Goal: Check status: Check status

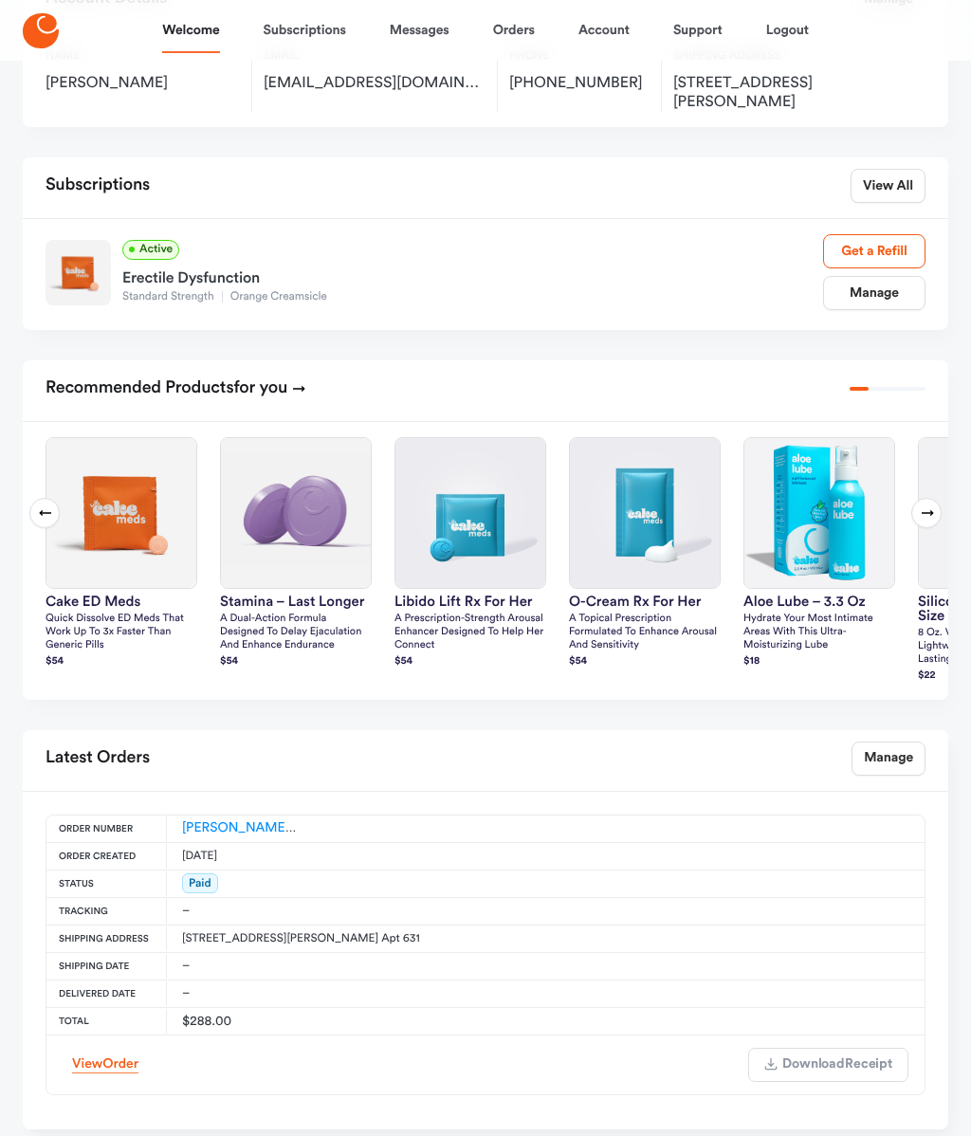
scroll to position [188, 0]
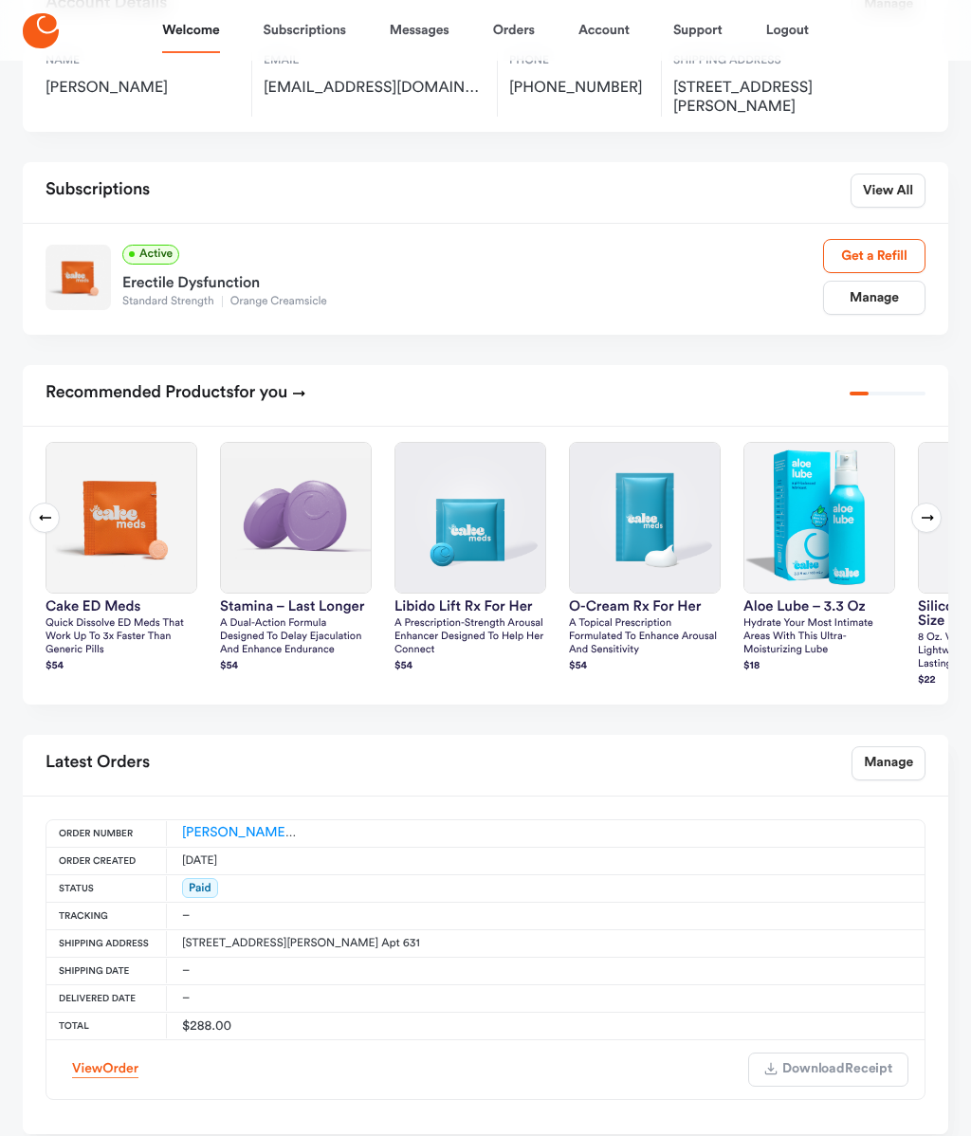
click at [108, 1069] on span "Order" at bounding box center [120, 1068] width 36 height 13
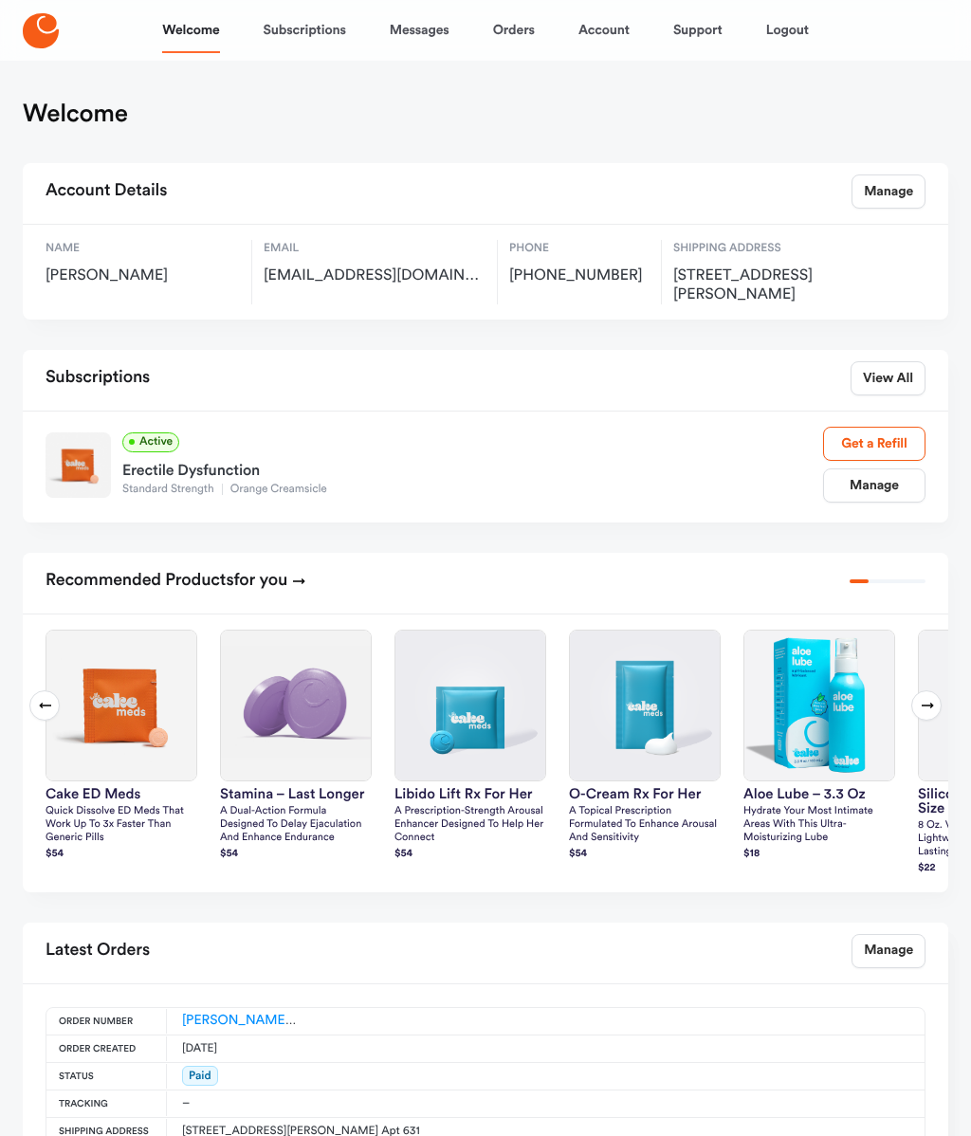
click at [420, 41] on link "Messages" at bounding box center [420, 31] width 60 height 46
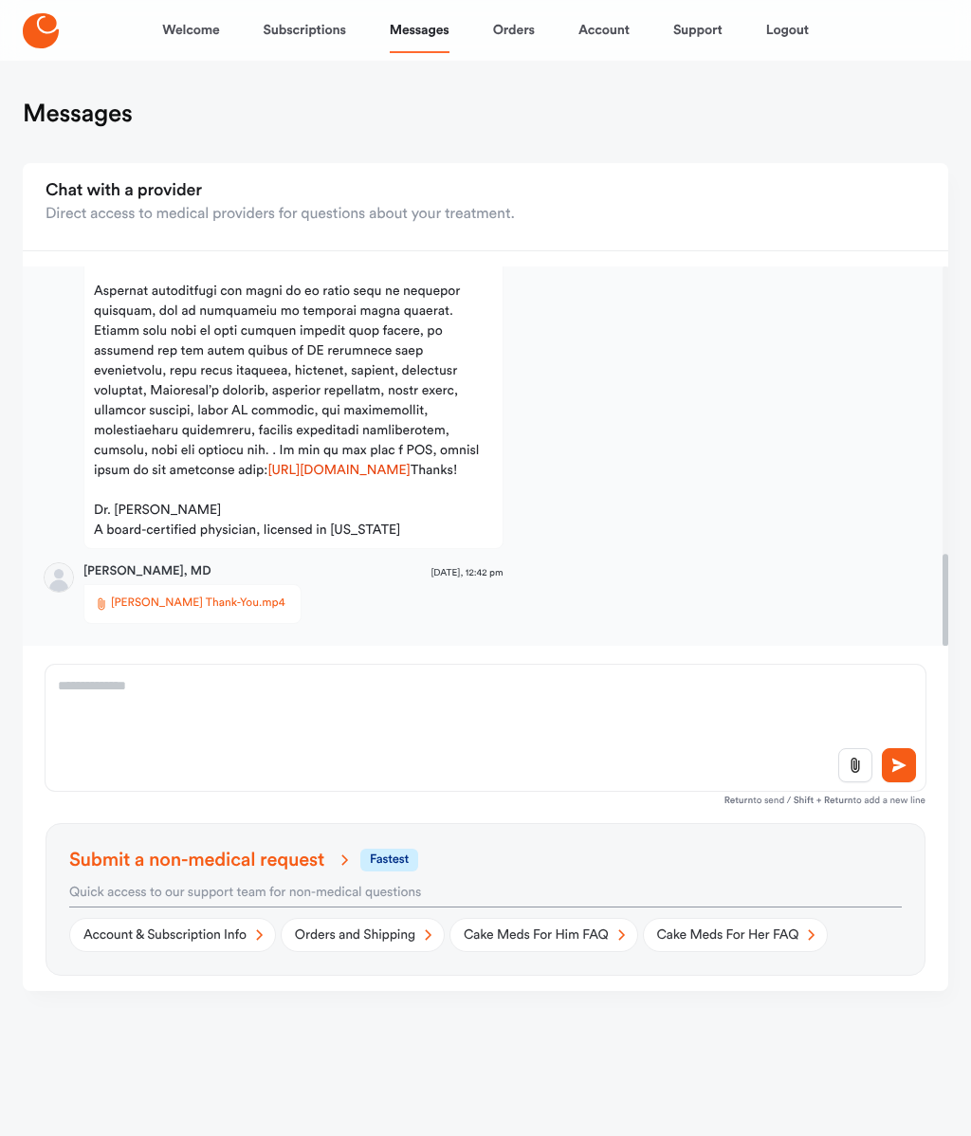
scroll to position [1190, 0]
click at [194, 603] on span "[PERSON_NAME] Thank-You.mp4" at bounding box center [198, 604] width 175 height 19
click at [517, 36] on link "Orders" at bounding box center [514, 31] width 42 height 46
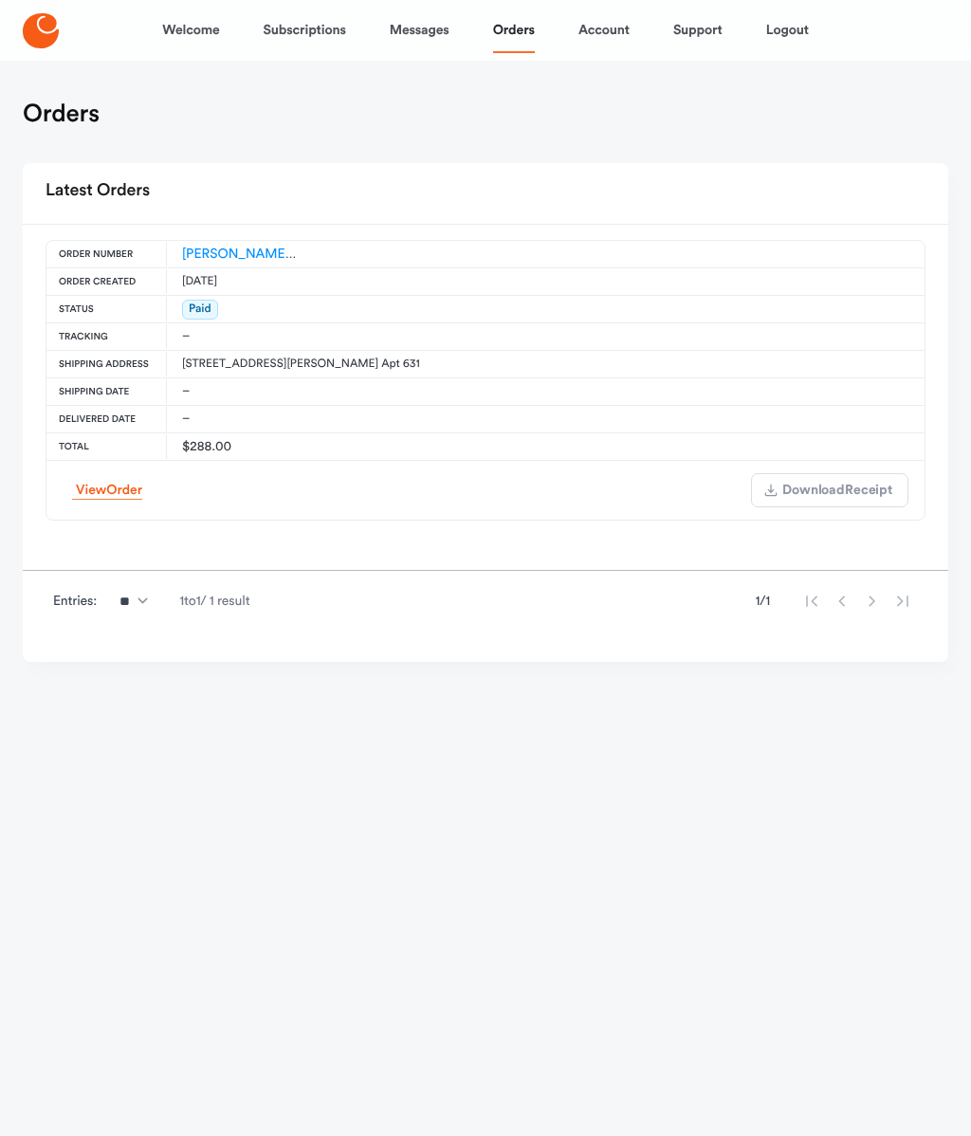
click at [242, 255] on link "[PERSON_NAME]-ES-00162246" at bounding box center [277, 254] width 190 height 13
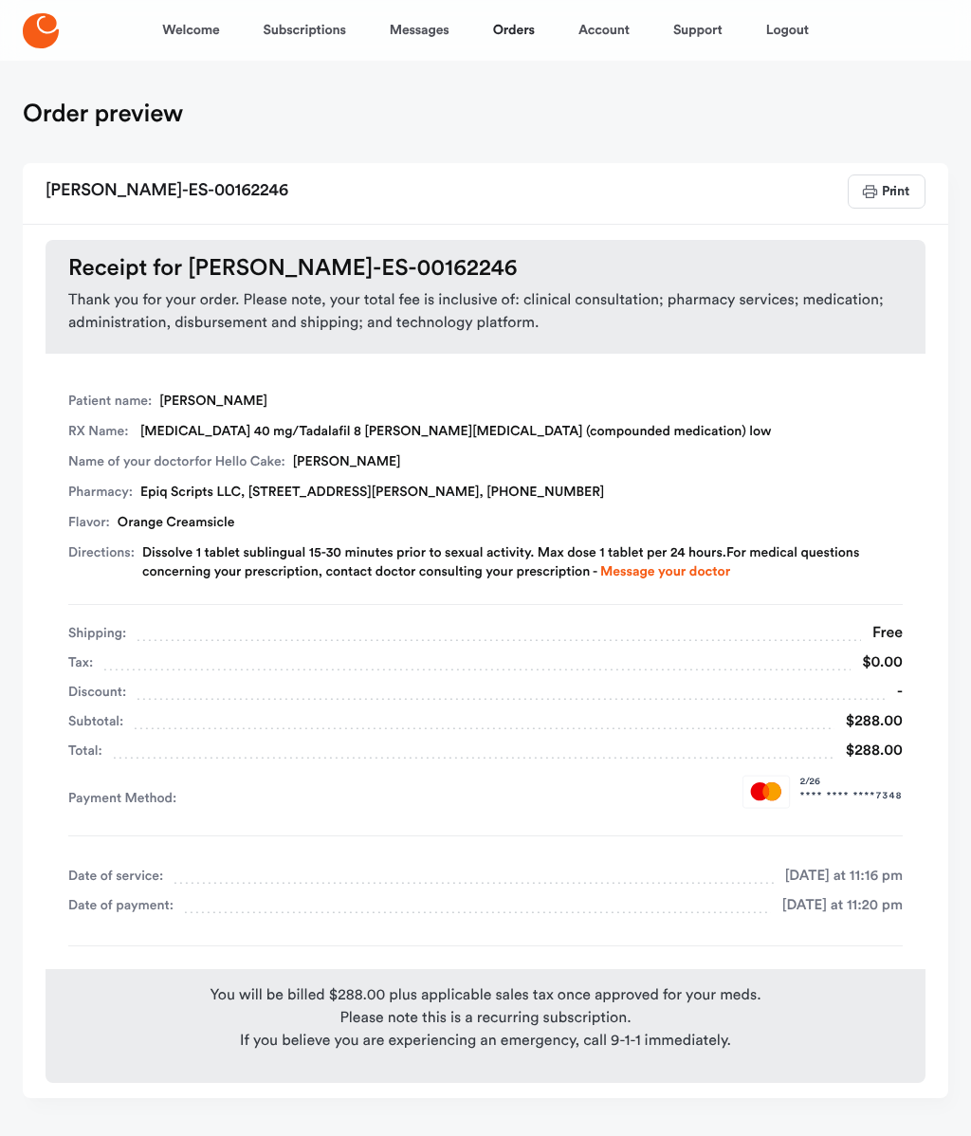
click at [497, 48] on link "Orders" at bounding box center [514, 31] width 42 height 46
